Goal: Task Accomplishment & Management: Manage account settings

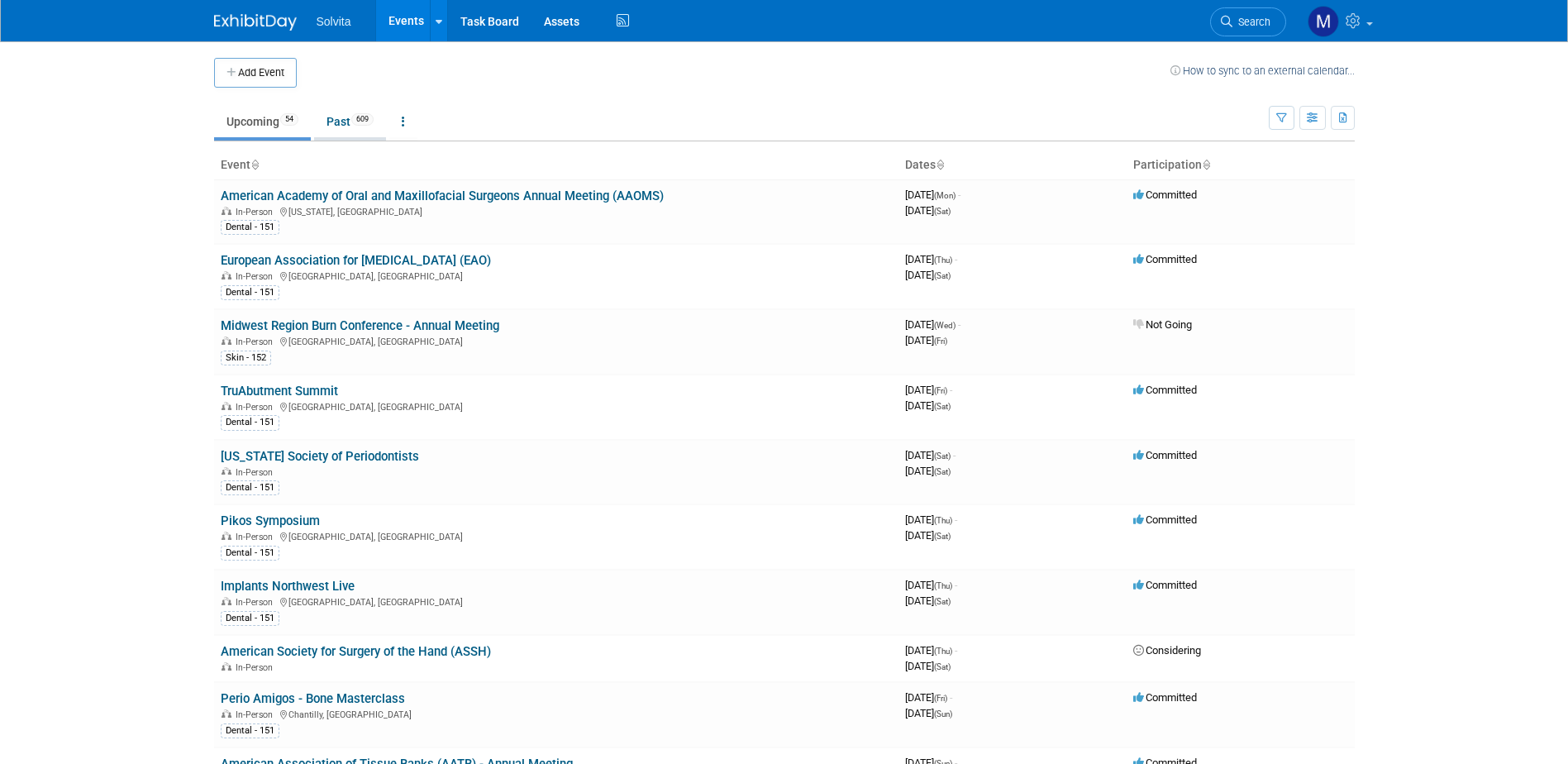
click at [341, 123] on link "Past 609" at bounding box center [350, 121] width 72 height 32
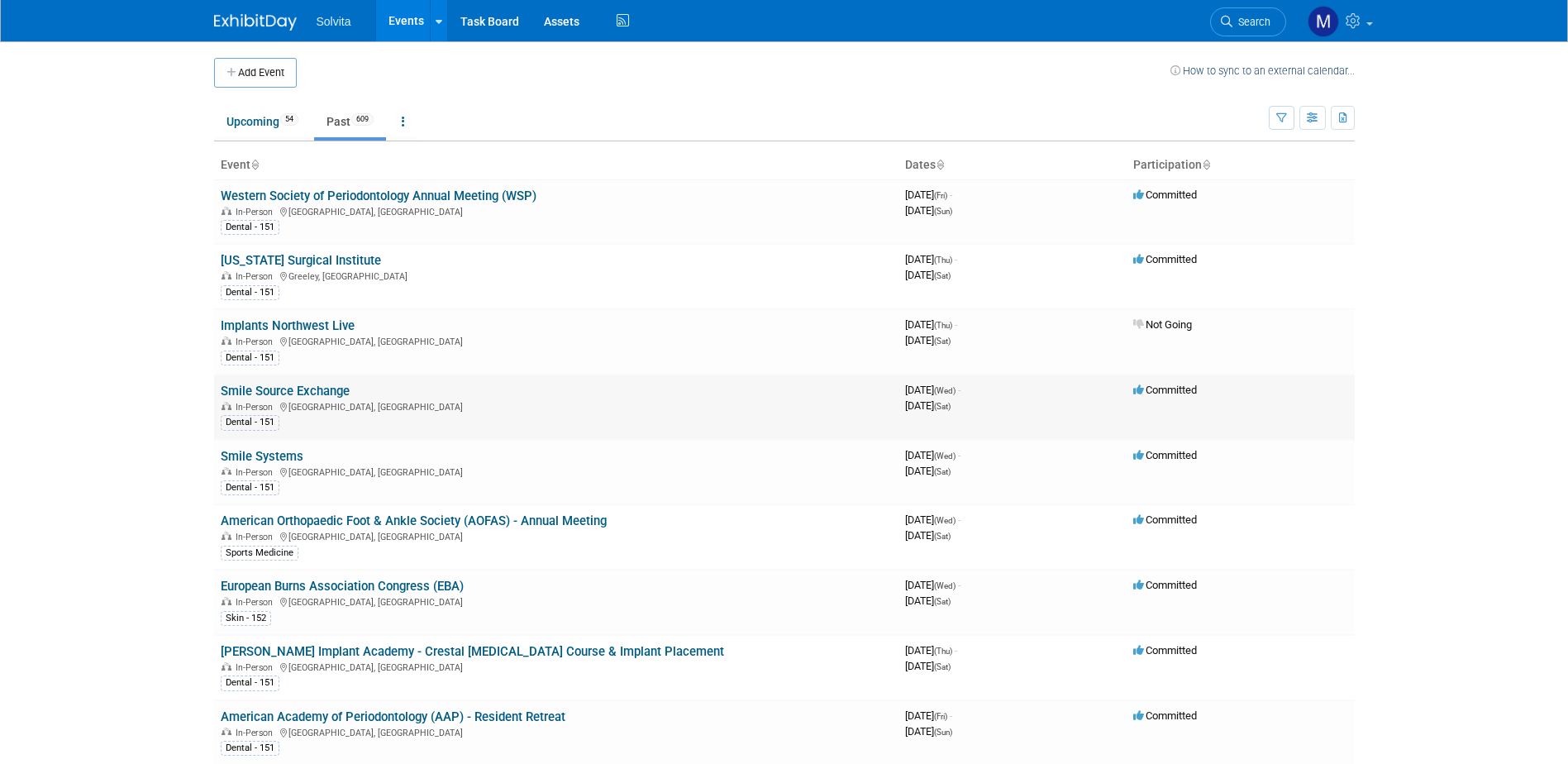
click at [271, 394] on link "Smile Source Exchange" at bounding box center [285, 391] width 129 height 15
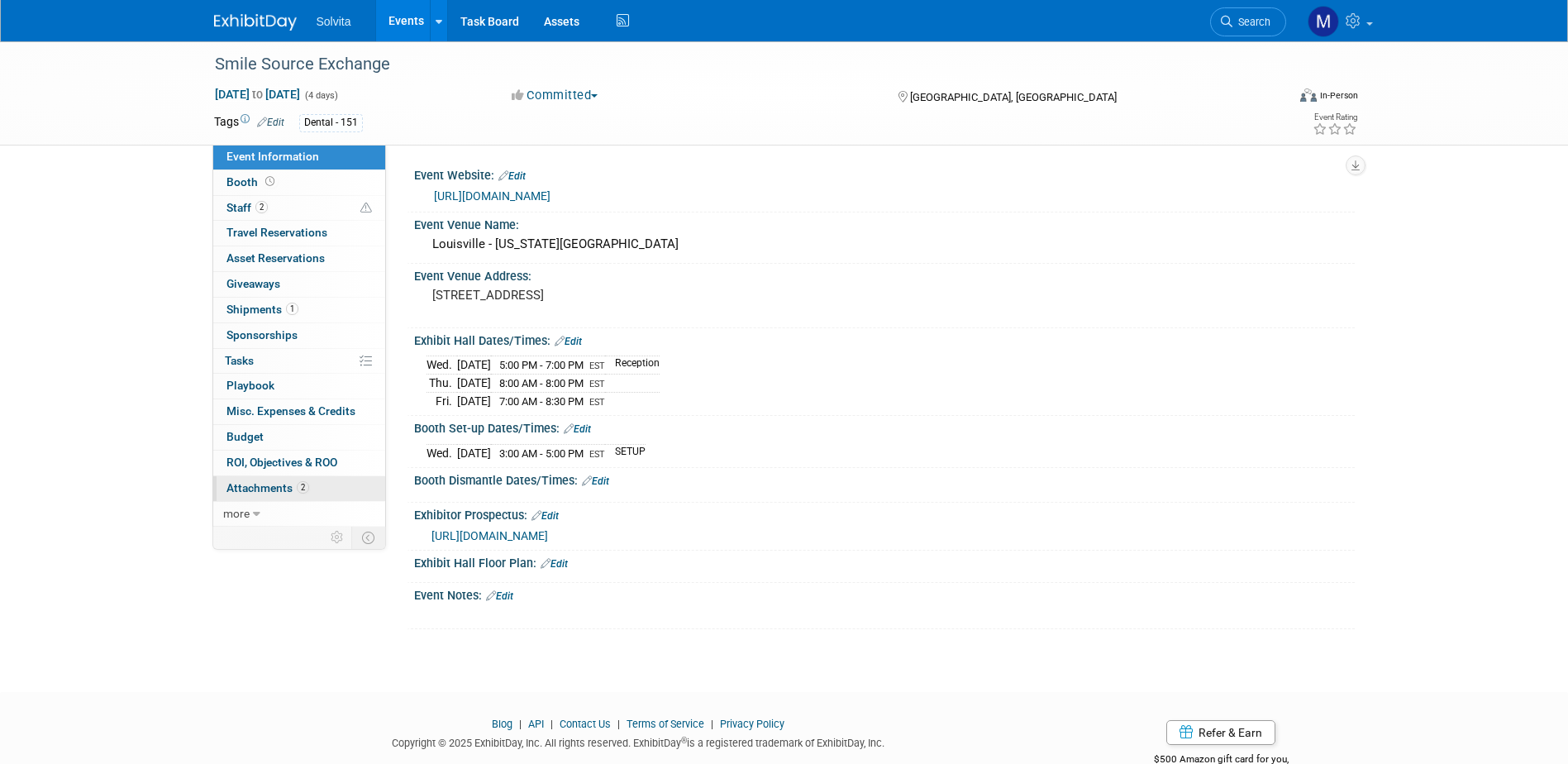
click at [268, 491] on span "Attachments 2" at bounding box center [267, 488] width 83 height 14
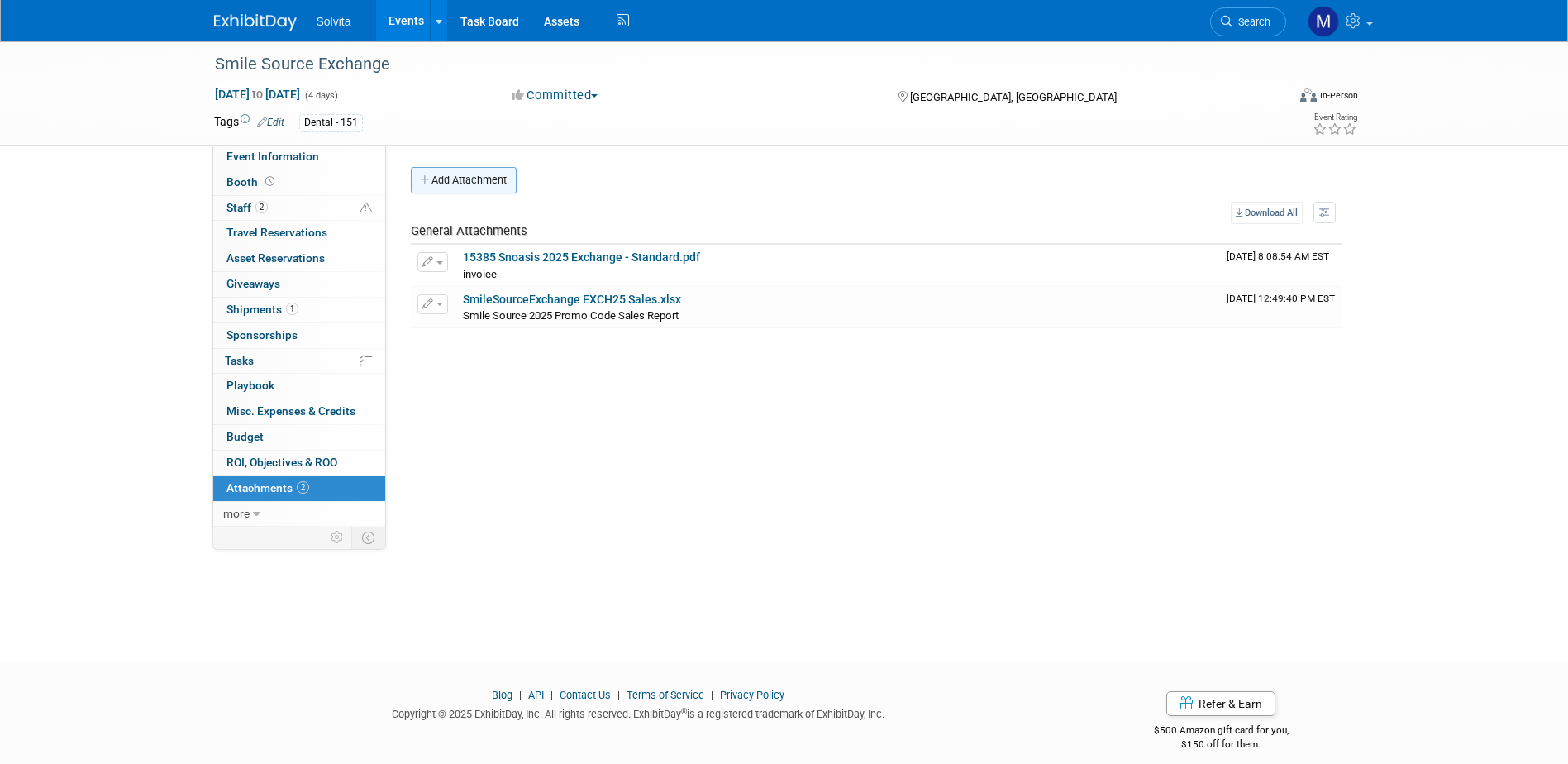
click at [481, 186] on button "Add Attachment" at bounding box center [463, 180] width 105 height 26
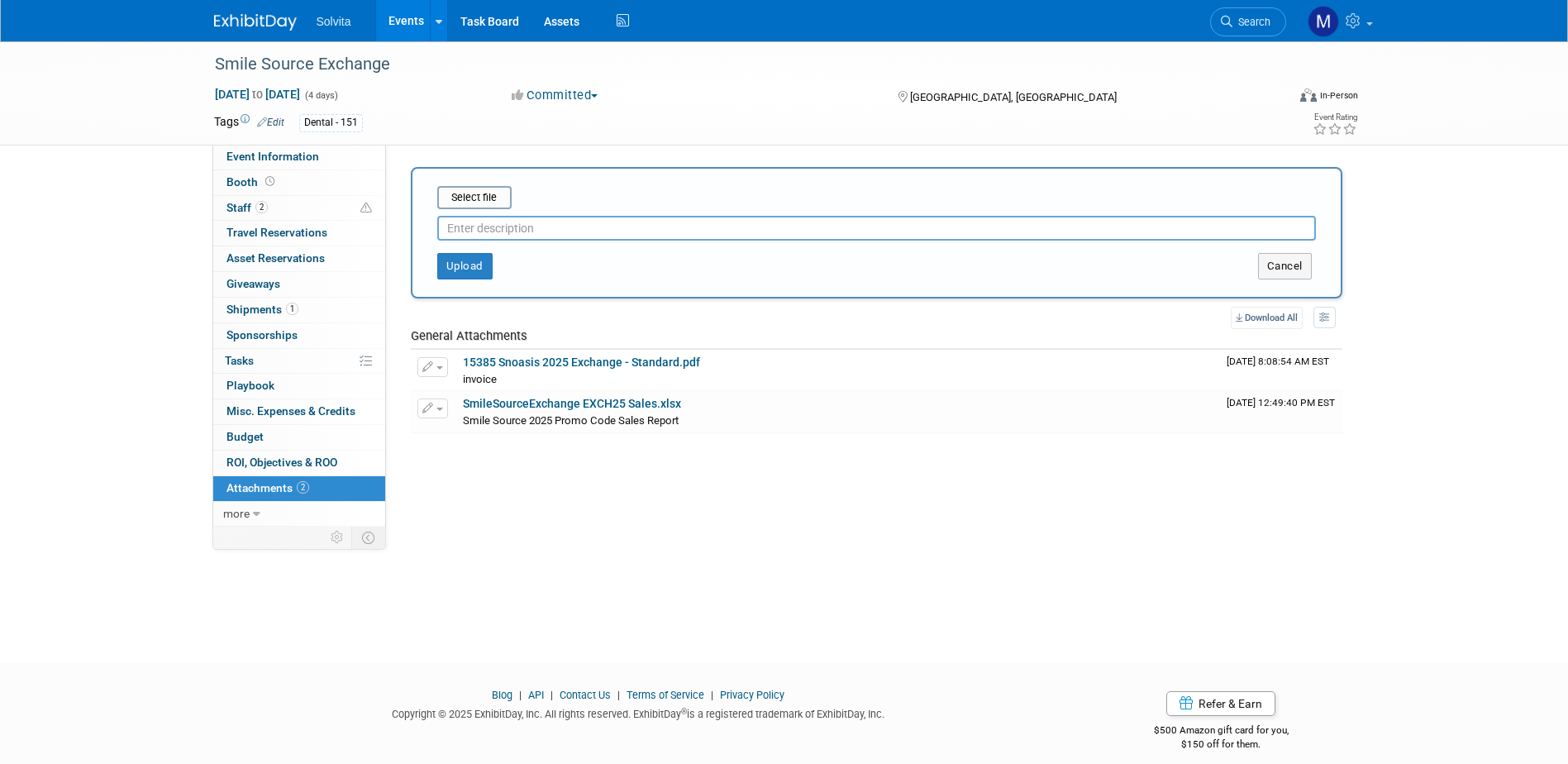
click at [509, 222] on input "text" at bounding box center [876, 228] width 878 height 25
type input "outbound shipping receipt"
click at [493, 205] on input "file" at bounding box center [412, 198] width 197 height 20
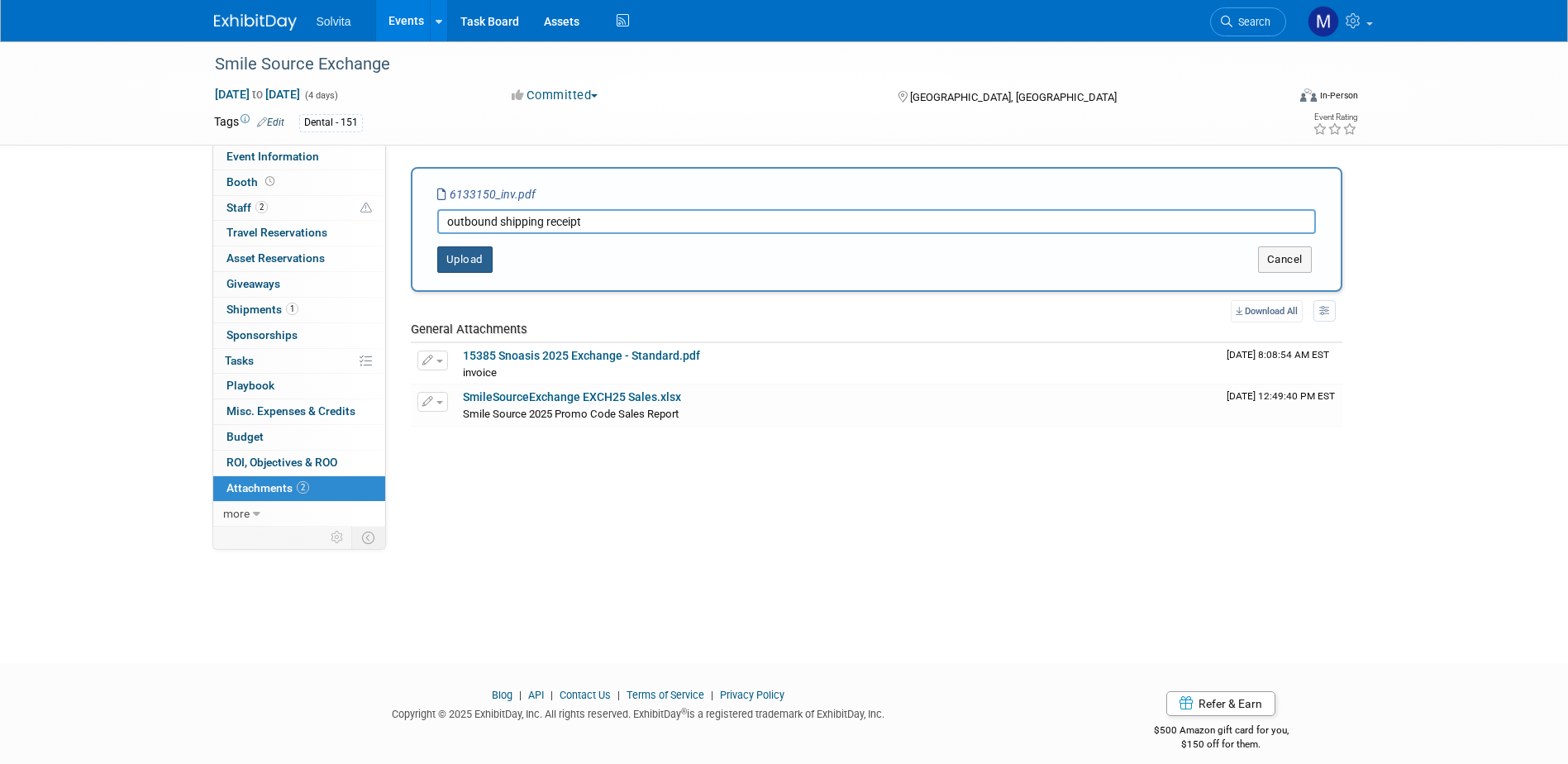
click at [464, 259] on button "Upload" at bounding box center [464, 259] width 55 height 26
